Goal: Transaction & Acquisition: Purchase product/service

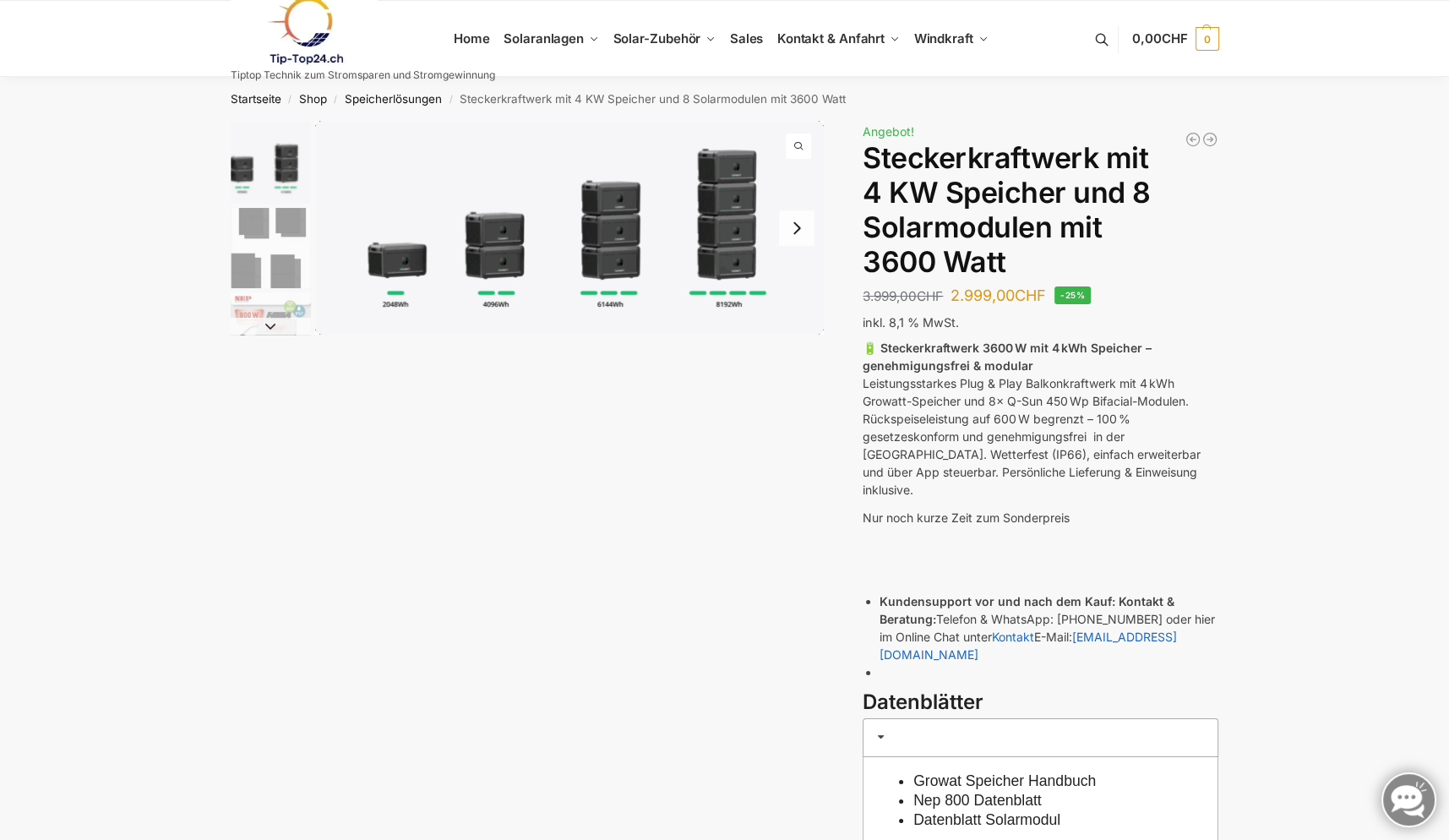
click at [800, 236] on button "Next slide" at bounding box center [796, 227] width 36 height 36
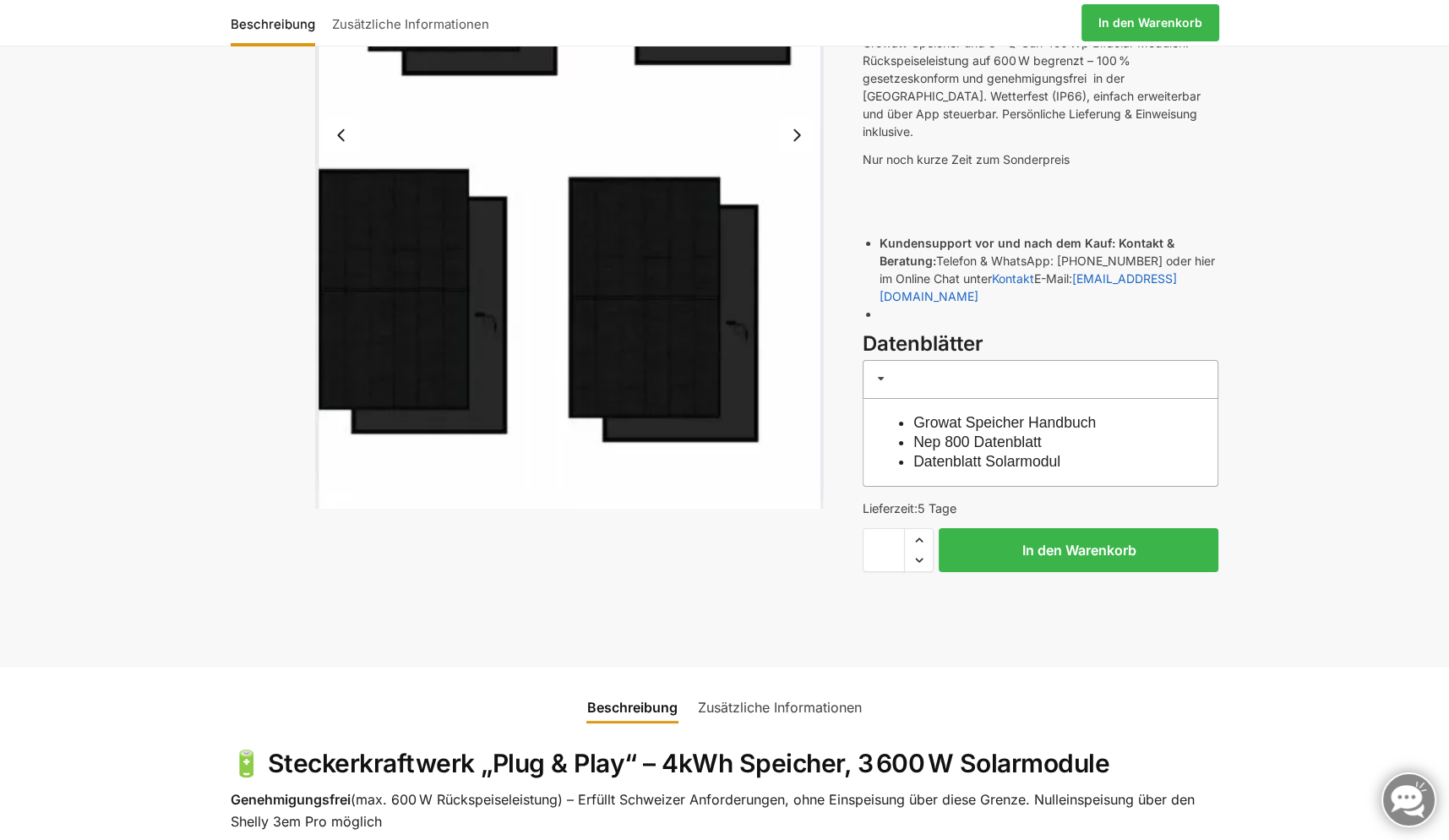
scroll to position [274, 0]
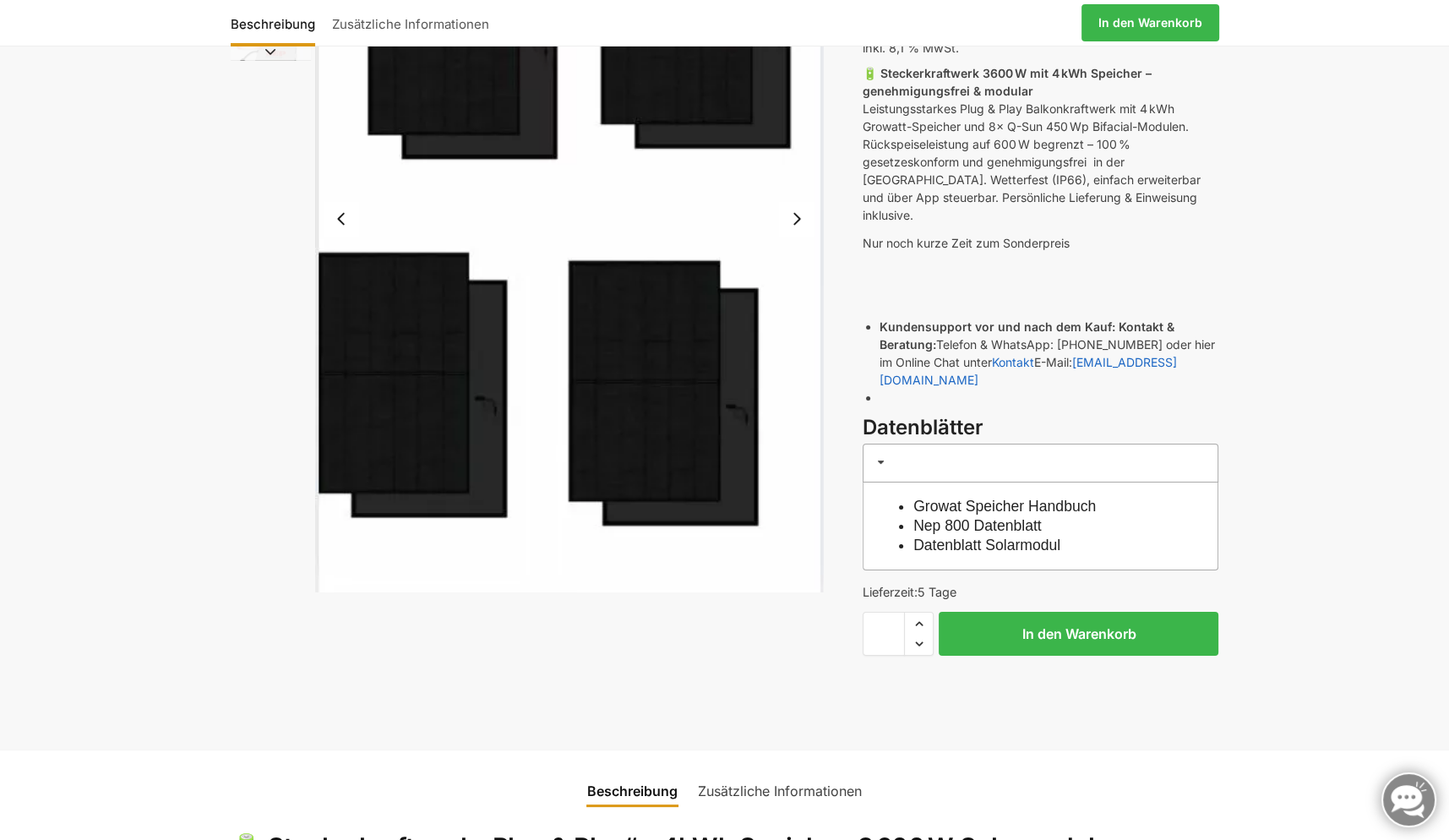
click at [800, 236] on img "2 / 9" at bounding box center [570, 219] width 509 height 745
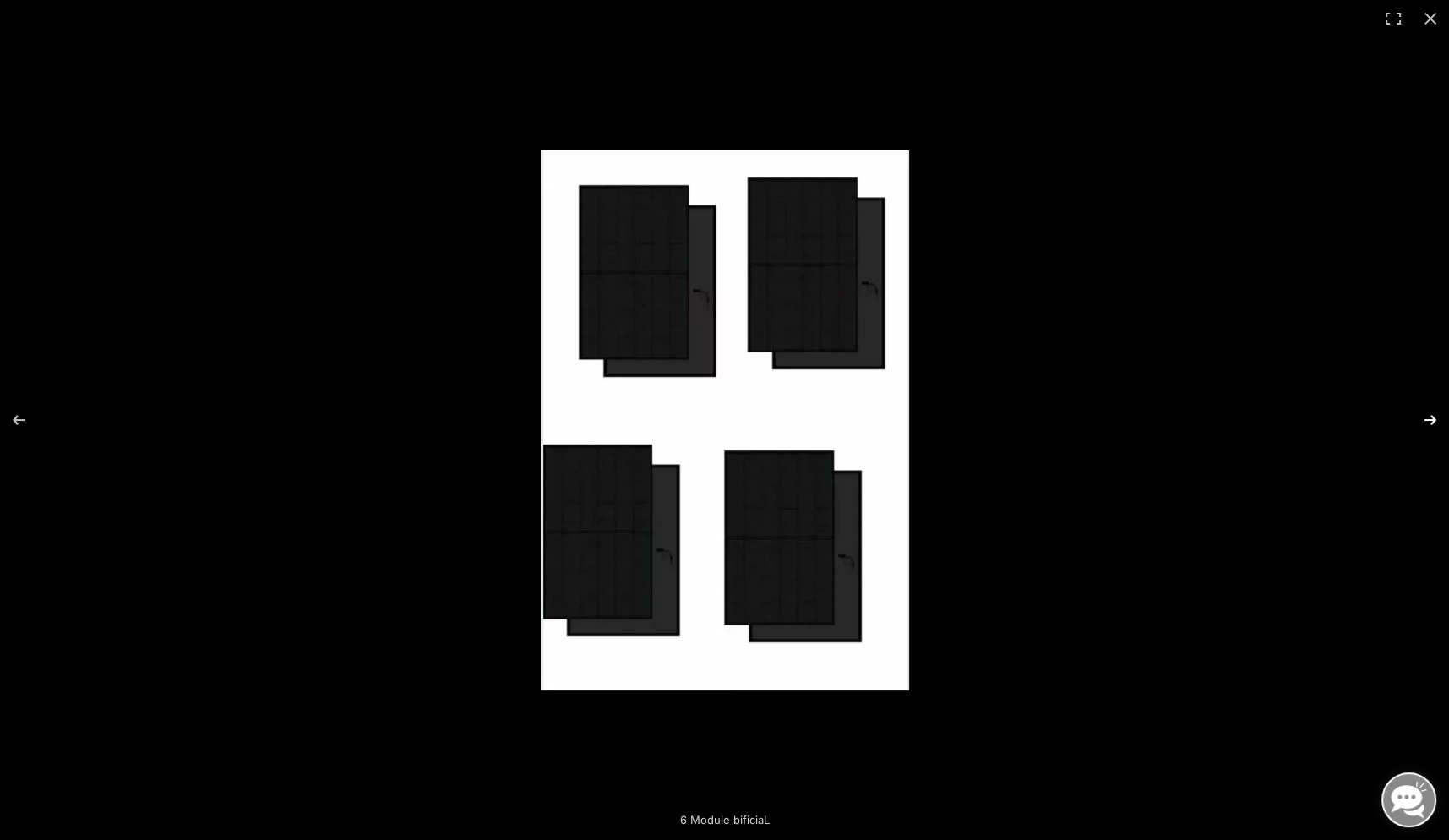
click at [1422, 414] on button "Next (arrow right)" at bounding box center [1419, 419] width 59 height 85
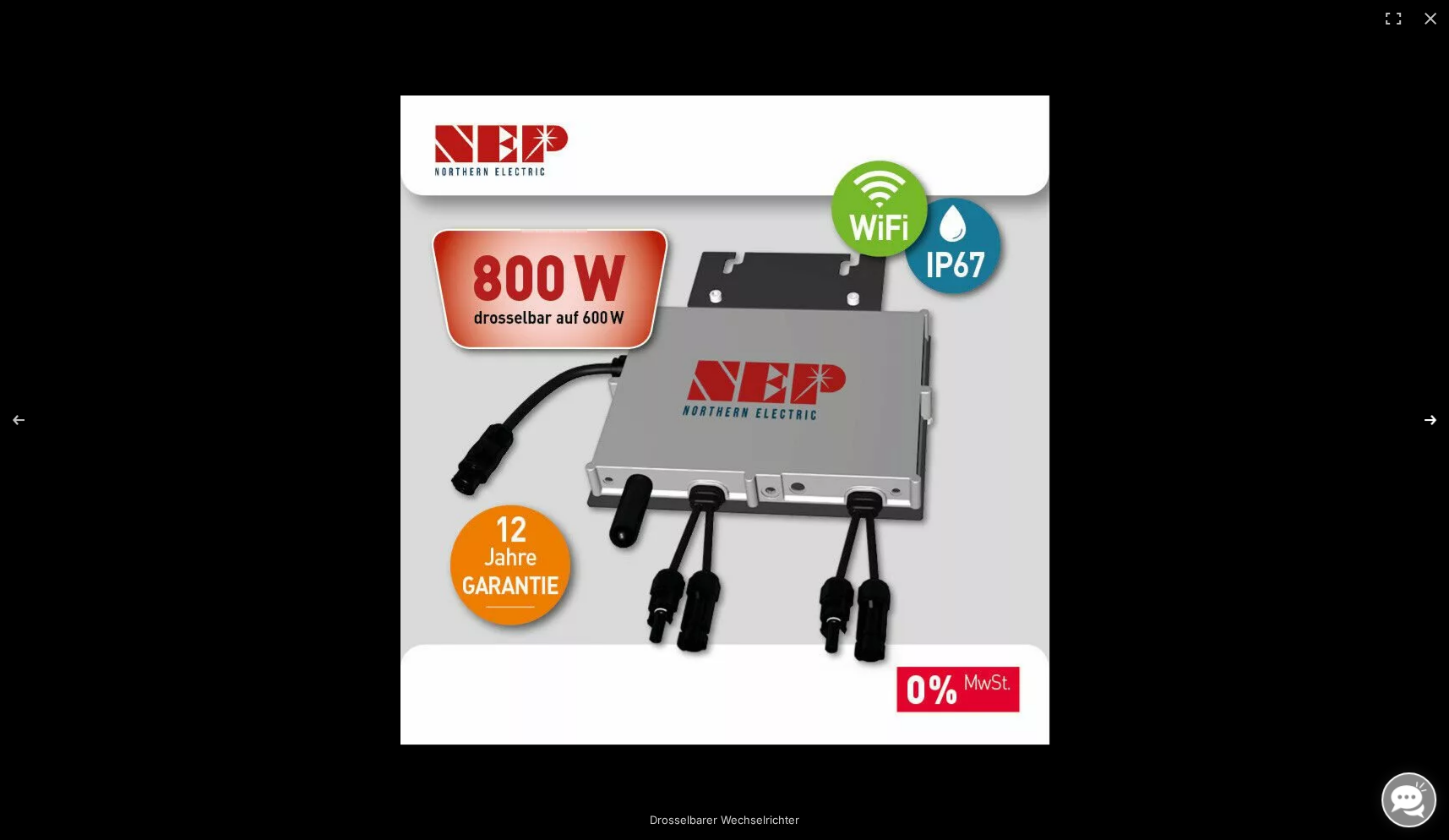
click at [1422, 414] on button "Next (arrow right)" at bounding box center [1419, 419] width 59 height 85
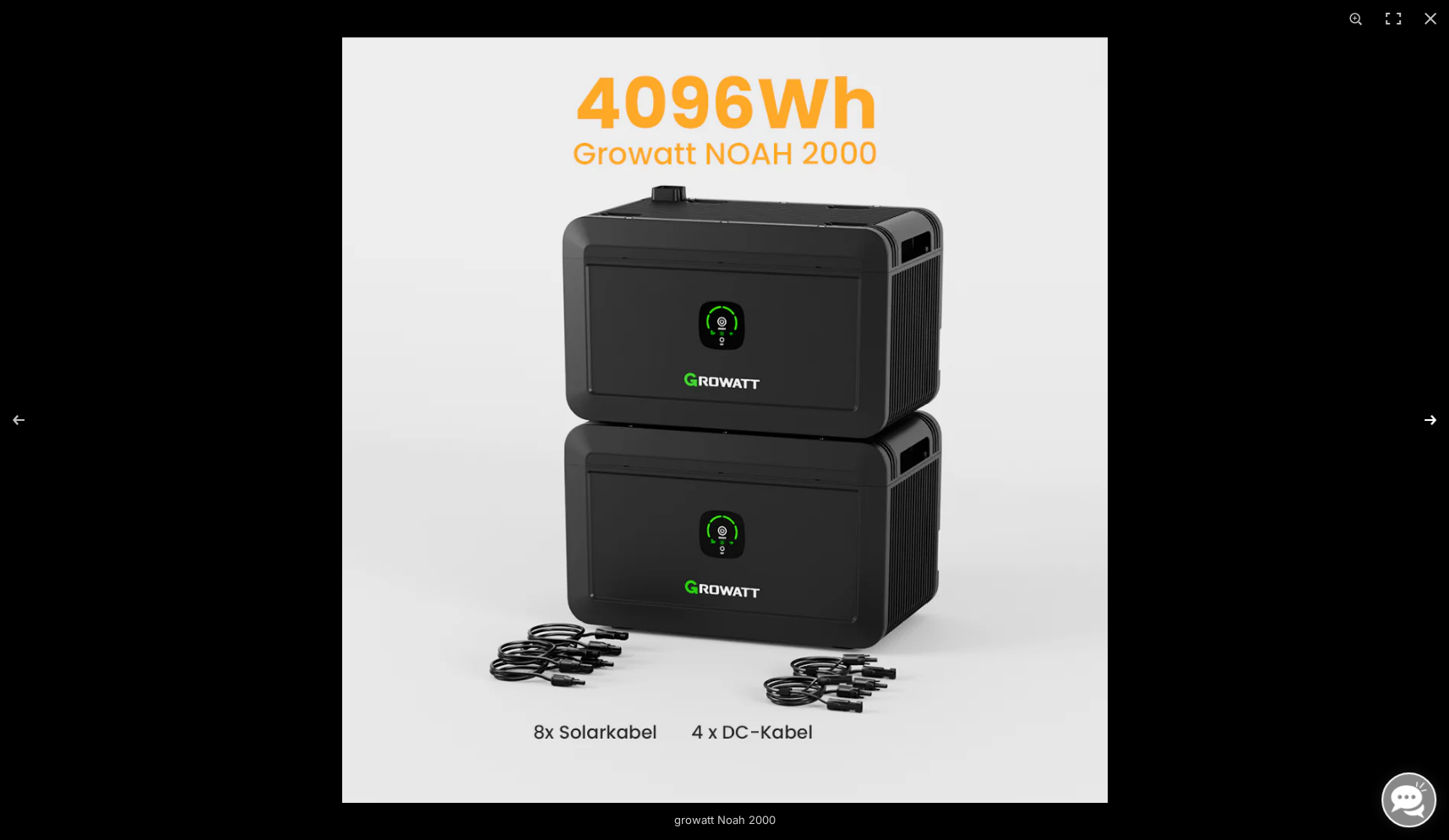
click at [1422, 414] on button "Next (arrow right)" at bounding box center [1419, 419] width 59 height 85
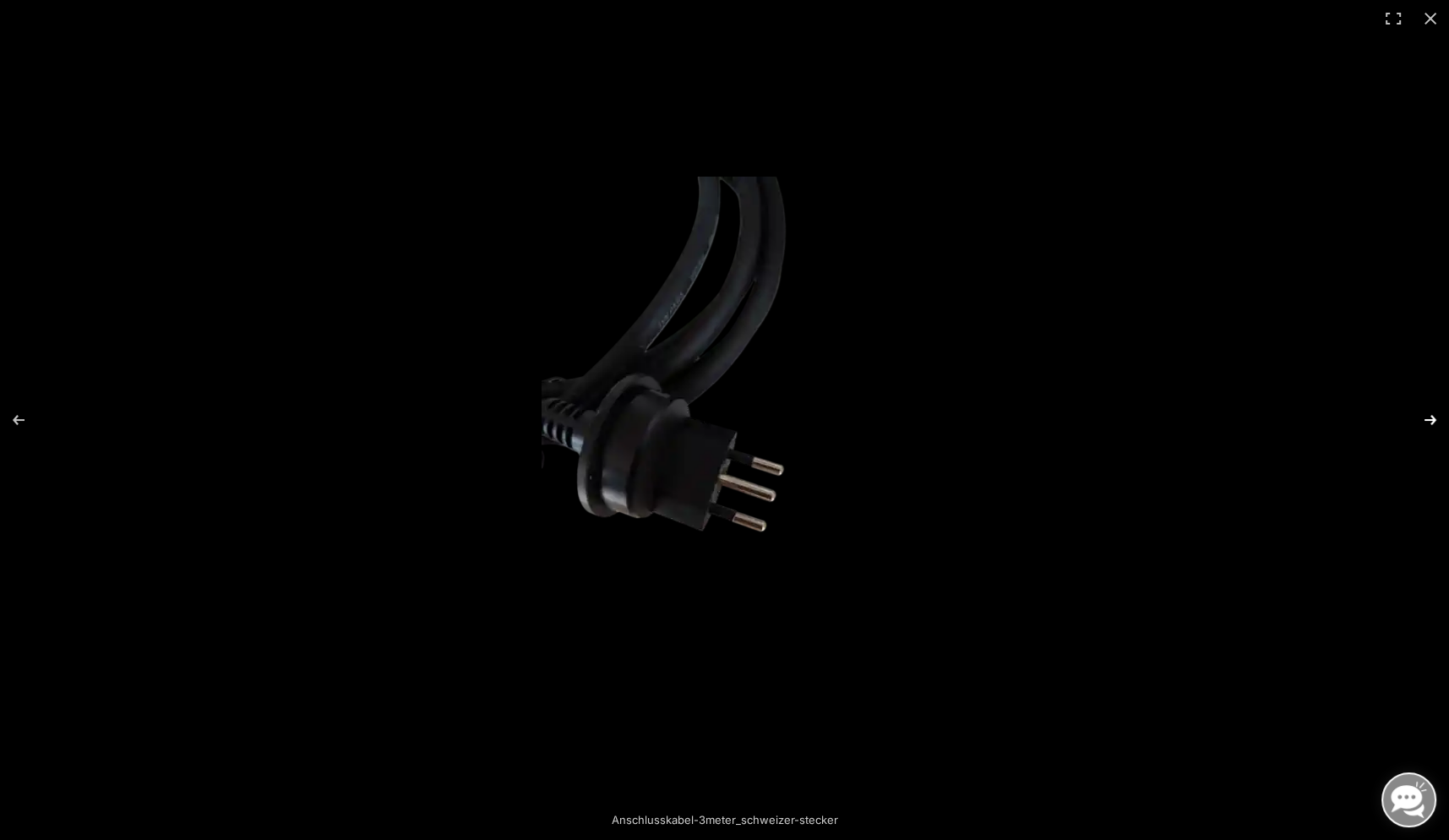
click at [1422, 414] on button "Next (arrow right)" at bounding box center [1419, 419] width 59 height 85
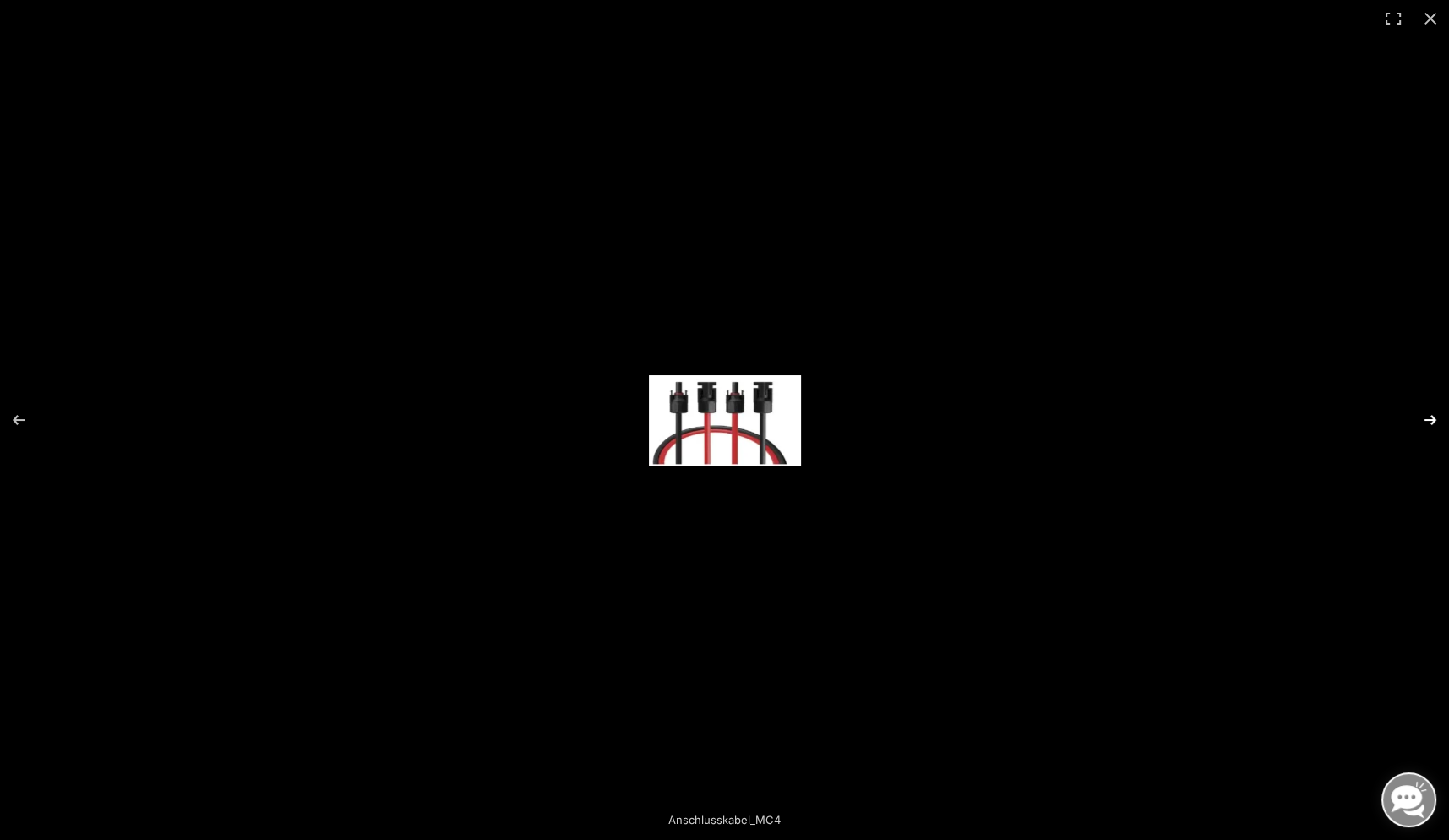
click at [1422, 414] on button "Next (arrow right)" at bounding box center [1419, 419] width 59 height 85
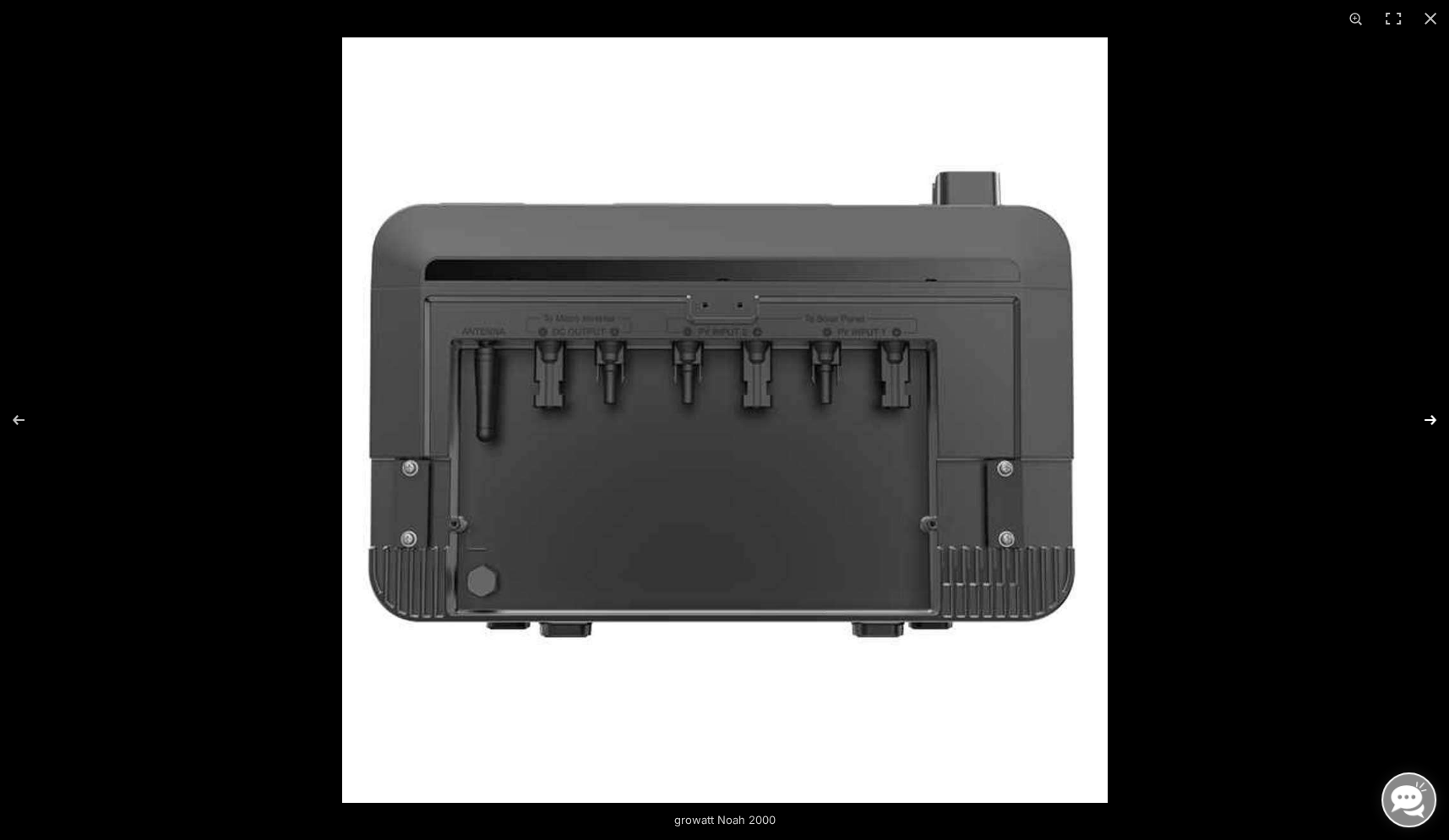
click at [1422, 414] on button "Next (arrow right)" at bounding box center [1419, 419] width 59 height 85
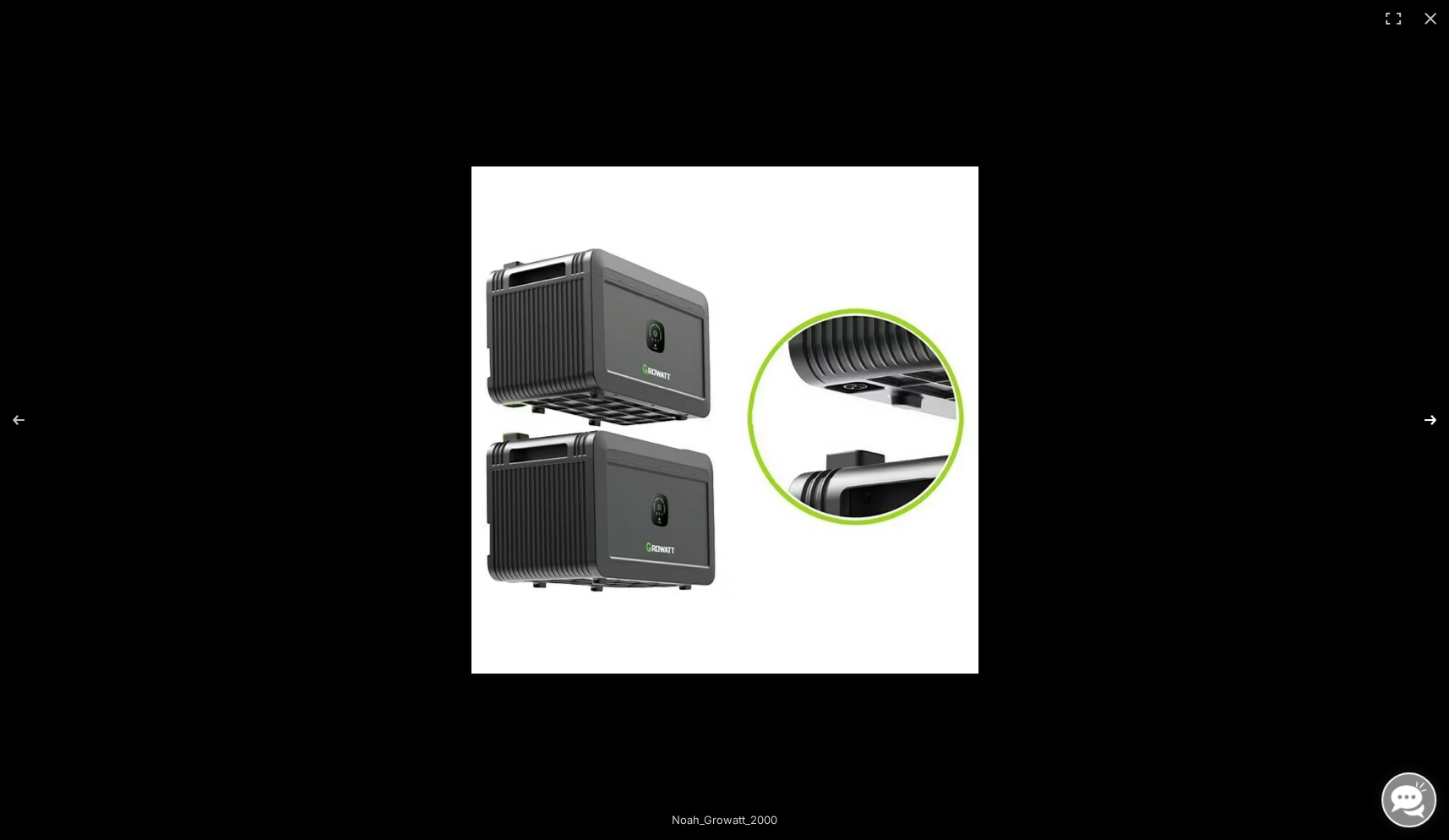
click at [1422, 414] on button "Next (arrow right)" at bounding box center [1419, 419] width 59 height 85
